Goal: Use online tool/utility: Utilize a website feature to perform a specific function

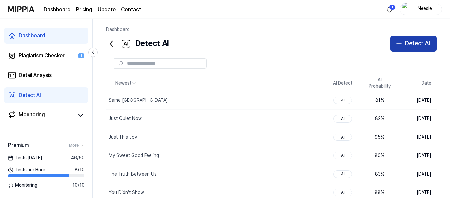
click at [419, 41] on div "Detect AI" at bounding box center [417, 44] width 25 height 10
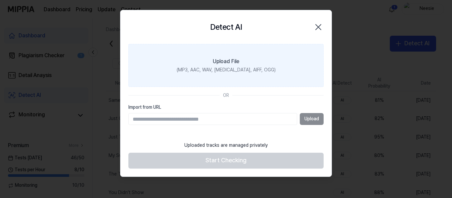
click at [249, 62] on label "Upload File (MP3, AAC, WAV, [MEDICAL_DATA], AIFF, OGG)" at bounding box center [225, 65] width 195 height 43
click at [0, 0] on input "Upload File (MP3, AAC, WAV, [MEDICAL_DATA], AIFF, OGG)" at bounding box center [0, 0] width 0 height 0
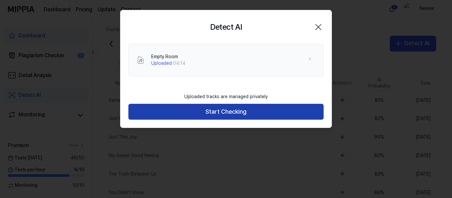
click at [241, 108] on button "Start Checking" at bounding box center [225, 112] width 195 height 16
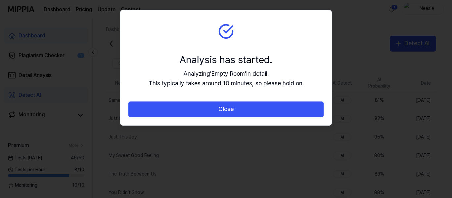
click at [252, 98] on section "Analysis has started. Analyzing ' Empty Room ' in detail. This typically takes …" at bounding box center [226, 55] width 211 height 91
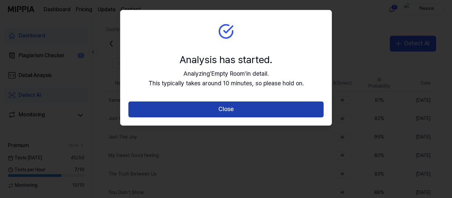
click at [250, 105] on button "Close" at bounding box center [225, 110] width 195 height 16
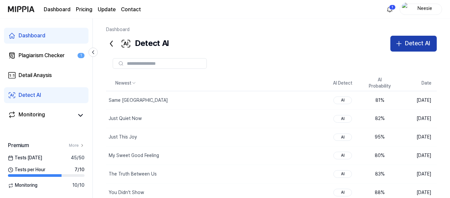
click at [406, 39] on div "Detect AI" at bounding box center [417, 44] width 25 height 10
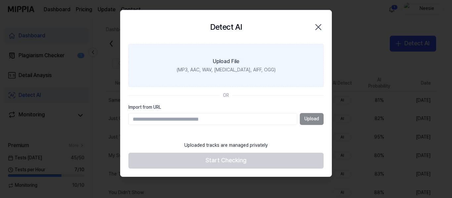
click at [259, 60] on label "Upload File (MP3, AAC, WAV, [MEDICAL_DATA], AIFF, OGG)" at bounding box center [225, 65] width 195 height 43
click at [0, 0] on input "Upload File (MP3, AAC, WAV, [MEDICAL_DATA], AIFF, OGG)" at bounding box center [0, 0] width 0 height 0
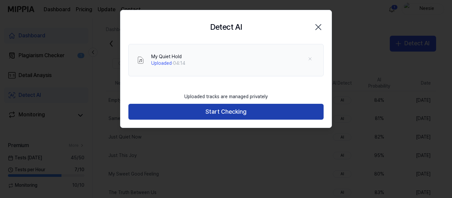
click at [221, 109] on button "Start Checking" at bounding box center [225, 112] width 195 height 16
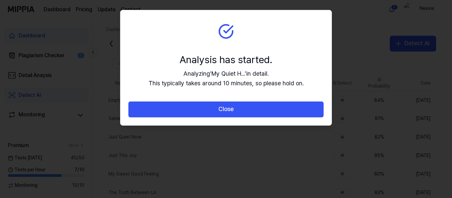
click at [221, 109] on button "Close" at bounding box center [225, 110] width 195 height 16
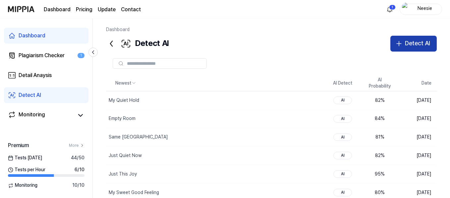
click at [423, 44] on div "Detect AI" at bounding box center [417, 44] width 25 height 10
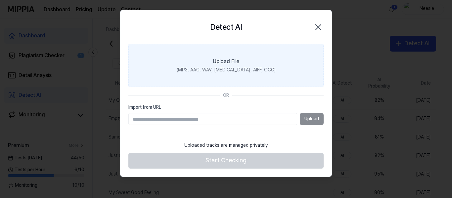
click at [233, 71] on div "(MP3, AAC, WAV, [MEDICAL_DATA], AIFF, OGG)" at bounding box center [226, 70] width 99 height 7
click at [0, 0] on input "Upload File (MP3, AAC, WAV, [MEDICAL_DATA], AIFF, OGG)" at bounding box center [0, 0] width 0 height 0
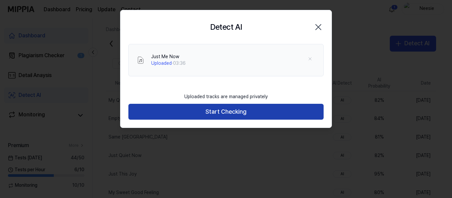
click at [239, 113] on button "Start Checking" at bounding box center [225, 112] width 195 height 16
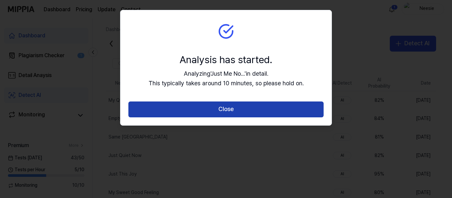
click at [204, 115] on button "Close" at bounding box center [225, 110] width 195 height 16
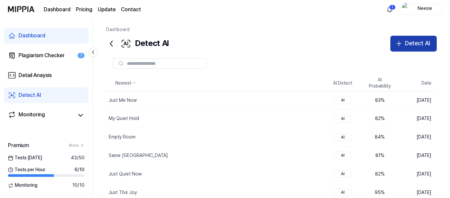
click at [411, 42] on div "Detect AI" at bounding box center [417, 44] width 25 height 10
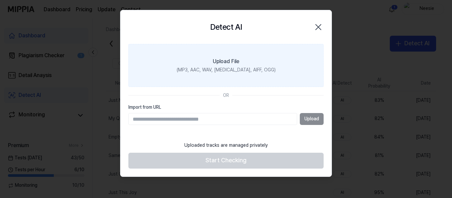
click at [236, 69] on div "(MP3, AAC, WAV, [MEDICAL_DATA], AIFF, OGG)" at bounding box center [226, 70] width 99 height 7
click at [0, 0] on input "Upload File (MP3, AAC, WAV, [MEDICAL_DATA], AIFF, OGG)" at bounding box center [0, 0] width 0 height 0
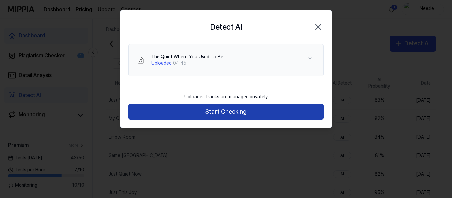
click at [234, 113] on button "Start Checking" at bounding box center [225, 112] width 195 height 16
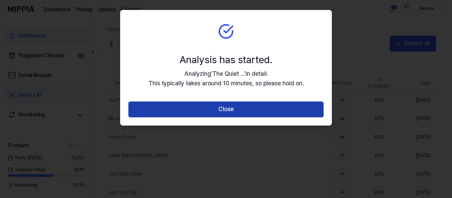
click at [309, 104] on button "Close" at bounding box center [225, 110] width 195 height 16
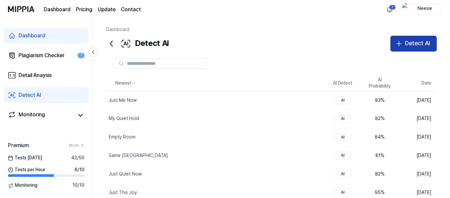
click at [416, 42] on div "Detect AI" at bounding box center [417, 44] width 25 height 10
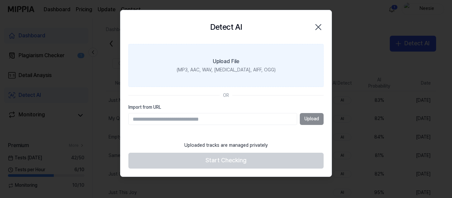
click at [253, 71] on div "(MP3, AAC, WAV, [MEDICAL_DATA], AIFF, OGG)" at bounding box center [226, 70] width 99 height 7
click at [0, 0] on input "Upload File (MP3, AAC, WAV, [MEDICAL_DATA], AIFF, OGG)" at bounding box center [0, 0] width 0 height 0
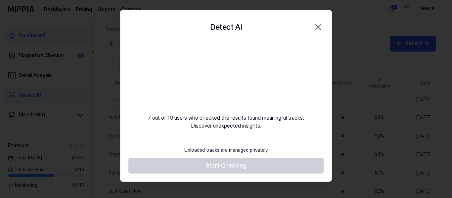
click at [5, 18] on div at bounding box center [226, 99] width 452 height 198
drag, startPoint x: 0, startPoint y: 11, endPoint x: 7, endPoint y: 8, distance: 7.6
click at [0, 10] on div at bounding box center [226, 99] width 452 height 198
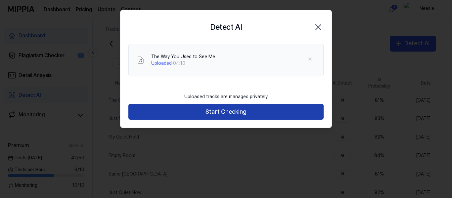
click at [255, 115] on button "Start Checking" at bounding box center [225, 112] width 195 height 16
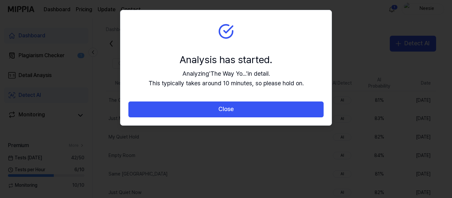
click at [255, 115] on button "Close" at bounding box center [225, 110] width 195 height 16
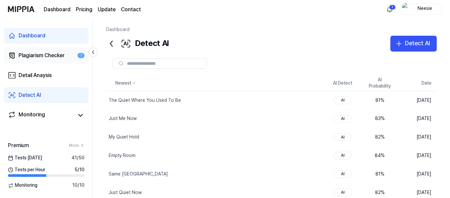
click at [52, 56] on div "Plagiarism Checker" at bounding box center [42, 56] width 46 height 8
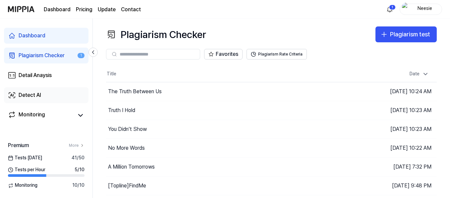
click at [39, 97] on div "Detect AI" at bounding box center [30, 95] width 23 height 8
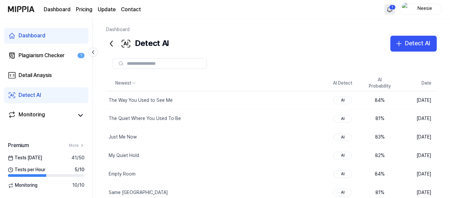
click at [388, 10] on html "Dashboard Pricing Update Contact 1 Neesie Dashboard Plagiarism Checker 1 Detail…" at bounding box center [225, 99] width 450 height 198
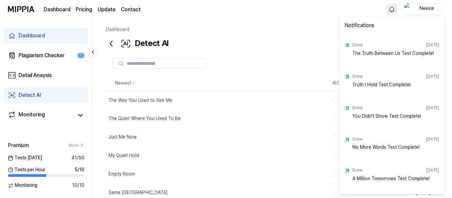
click at [240, 16] on html "Dashboard Pricing Update Contact Neesie Dashboard Plagiarism Checker 1 Detail A…" at bounding box center [226, 99] width 452 height 198
